Goal: Participate in discussion

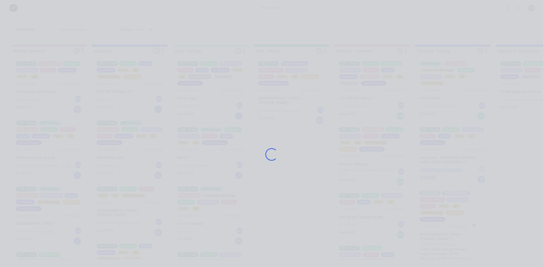
scroll to position [958, 0]
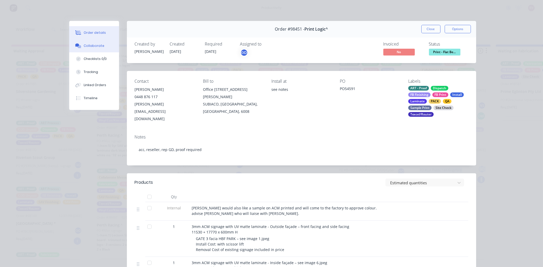
click at [95, 48] on button "Collaborate" at bounding box center [94, 45] width 50 height 13
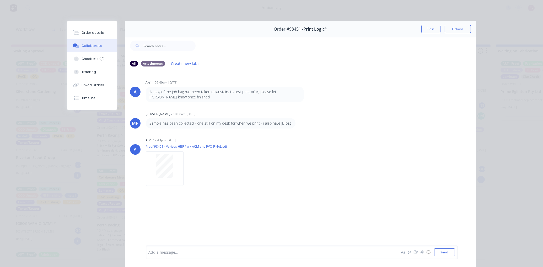
click at [195, 254] on div at bounding box center [263, 253] width 229 height 6
click at [219, 252] on span "working on colors as sample was done on lx now printing on SQ" at bounding box center [205, 252] width 112 height 5
